Goal: Task Accomplishment & Management: Complete application form

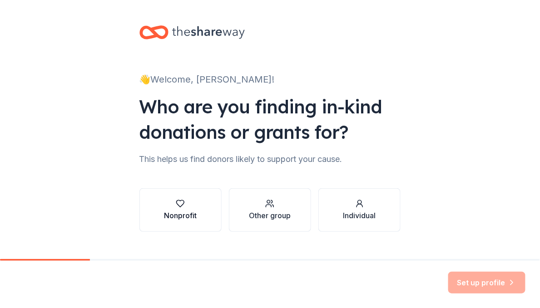
click at [187, 216] on div "Nonprofit" at bounding box center [180, 215] width 33 height 11
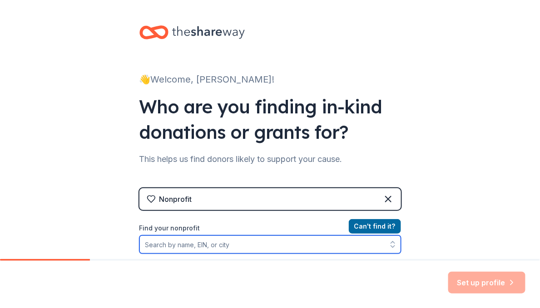
click at [367, 247] on input "Find your nonprofit" at bounding box center [269, 245] width 261 height 18
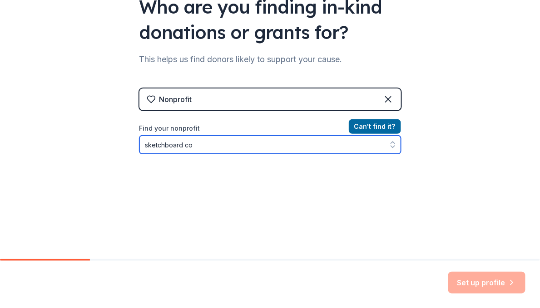
scroll to position [122, 0]
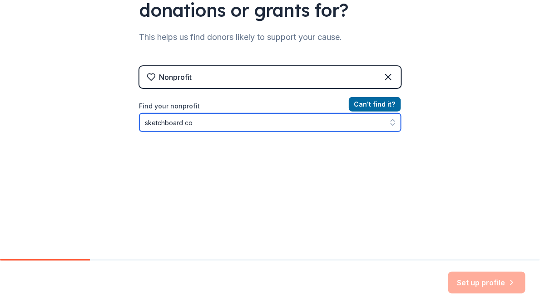
type input "sketchboard co."
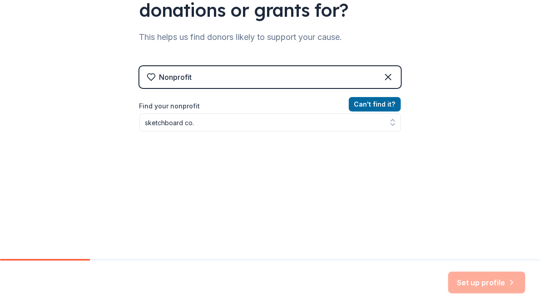
click at [388, 104] on div "Nonprofit Can ' t find it? Find your nonprofit sketchboard co." at bounding box center [269, 144] width 261 height 156
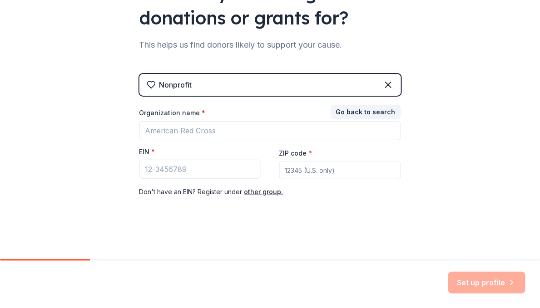
scroll to position [114, 0]
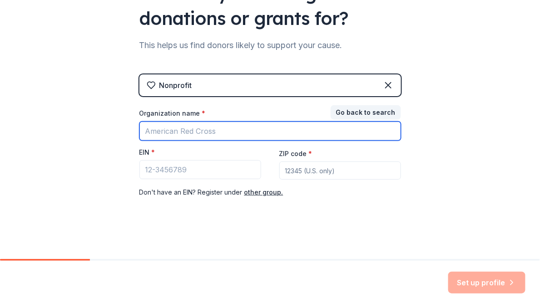
click at [306, 128] on input "Organization name *" at bounding box center [269, 131] width 261 height 19
click at [190, 133] on input "sketchboard co." at bounding box center [269, 131] width 261 height 19
click at [145, 132] on input "sketchboard Co." at bounding box center [269, 131] width 261 height 19
type input "Sketchboard Co."
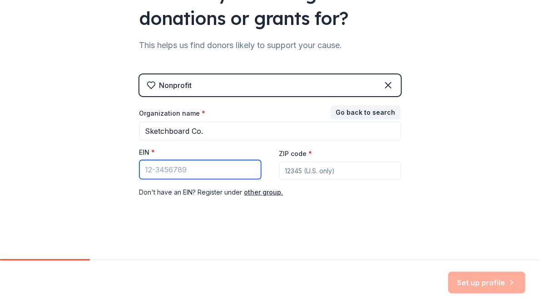
click at [143, 168] on input "EIN *" at bounding box center [200, 169] width 122 height 19
click at [359, 173] on input "ZIP code *" at bounding box center [340, 171] width 122 height 18
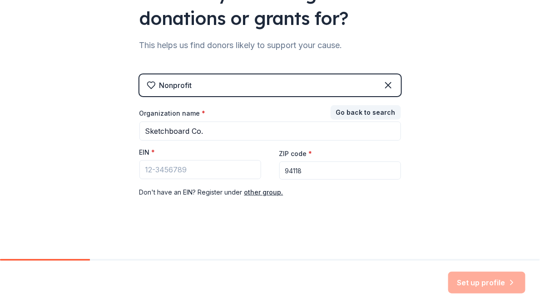
type input "94118"
click at [184, 174] on input "EIN *" at bounding box center [200, 169] width 122 height 19
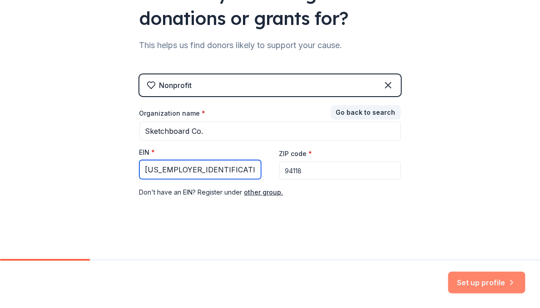
type input "[US_EMPLOYER_IDENTIFICATION_NUMBER]"
click at [454, 281] on button "Set up profile" at bounding box center [486, 283] width 77 height 22
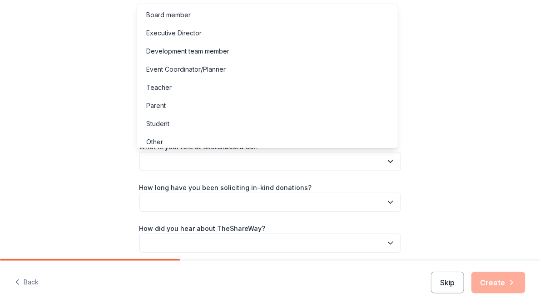
click at [320, 161] on button "button" at bounding box center [269, 161] width 261 height 19
click at [246, 37] on div "Executive Director" at bounding box center [267, 33] width 257 height 18
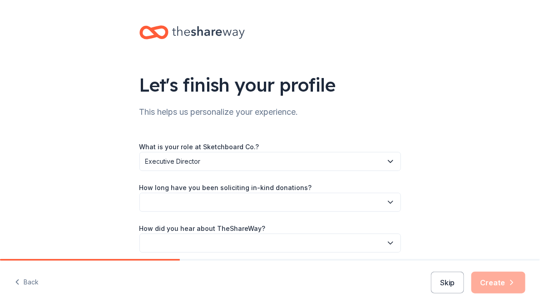
click at [199, 205] on button "button" at bounding box center [269, 202] width 261 height 19
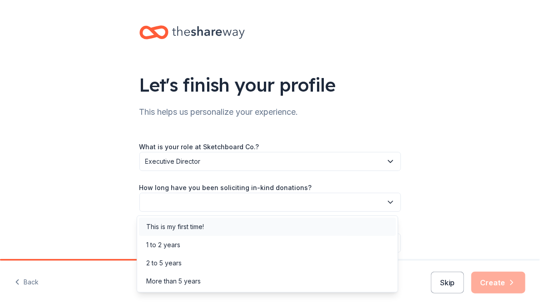
click at [200, 225] on div "This is my first time!" at bounding box center [175, 226] width 58 height 11
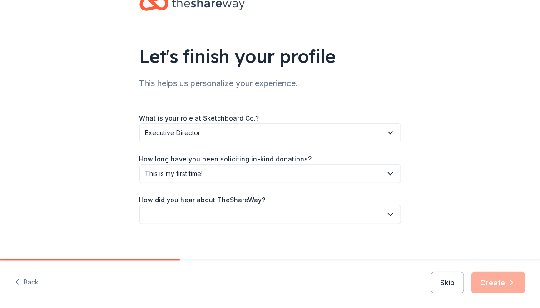
scroll to position [37, 0]
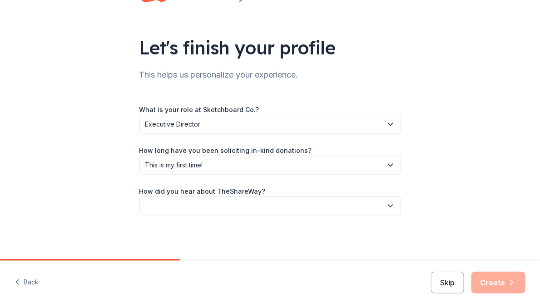
click at [206, 206] on button "button" at bounding box center [269, 205] width 261 height 19
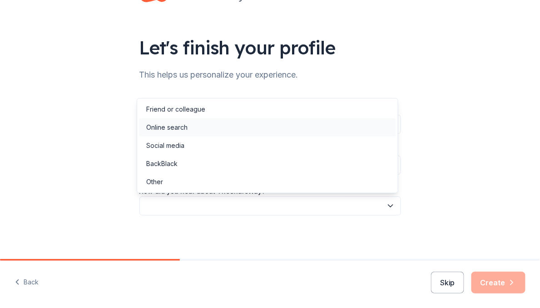
click at [196, 127] on div "Online search" at bounding box center [267, 127] width 257 height 18
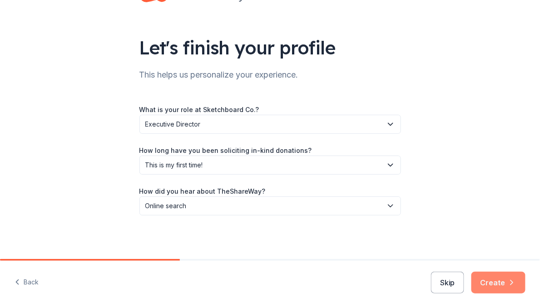
click at [501, 280] on button "Create" at bounding box center [498, 283] width 54 height 22
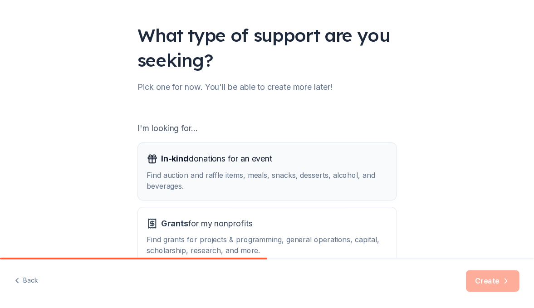
scroll to position [107, 0]
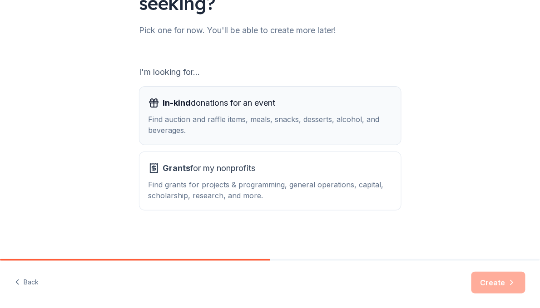
click at [314, 123] on div "Find auction and raffle items, meals, snacks, desserts, alcohol, and beverages." at bounding box center [269, 125] width 243 height 22
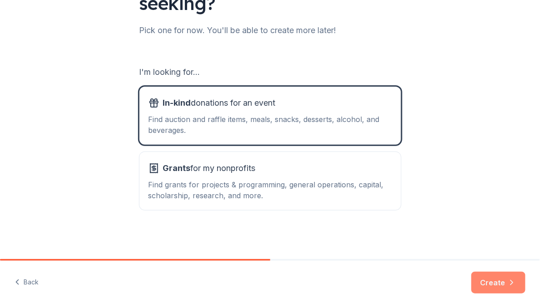
click at [481, 273] on button "Create" at bounding box center [498, 283] width 54 height 22
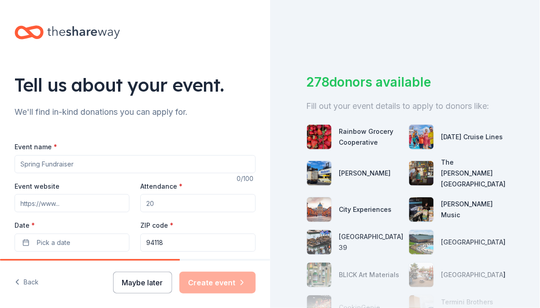
click at [153, 285] on button "Maybe later" at bounding box center [142, 283] width 59 height 22
click at [157, 284] on button "Maybe later" at bounding box center [142, 283] width 59 height 22
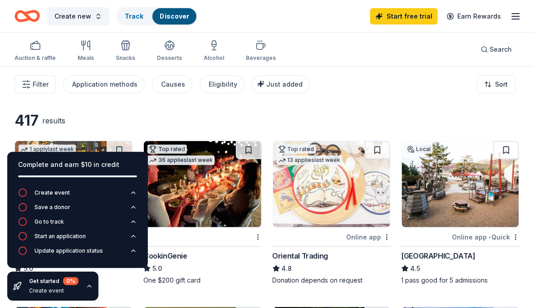
click at [360, 69] on div "Filter Application methods Causes Eligibility Just added Sort" at bounding box center [267, 84] width 534 height 36
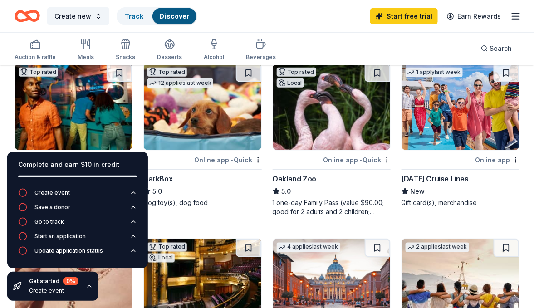
scroll to position [245, 0]
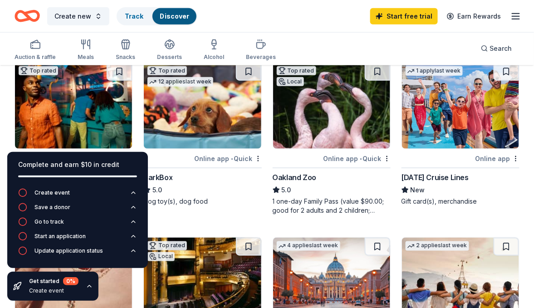
click at [88, 286] on icon "button" at bounding box center [90, 286] width 4 height 2
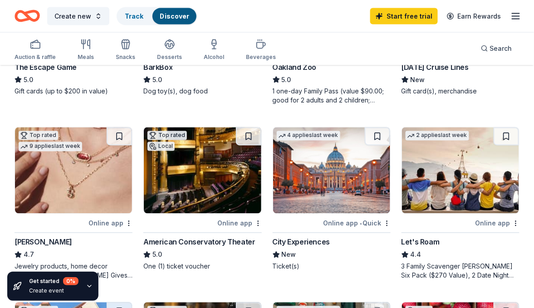
scroll to position [173, 0]
